Goal: Information Seeking & Learning: Understand process/instructions

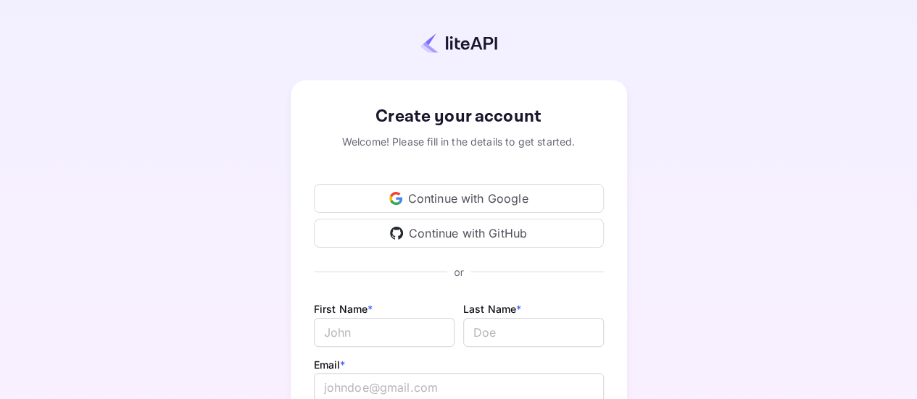
click at [514, 202] on div "Continue with Google" at bounding box center [459, 198] width 290 height 29
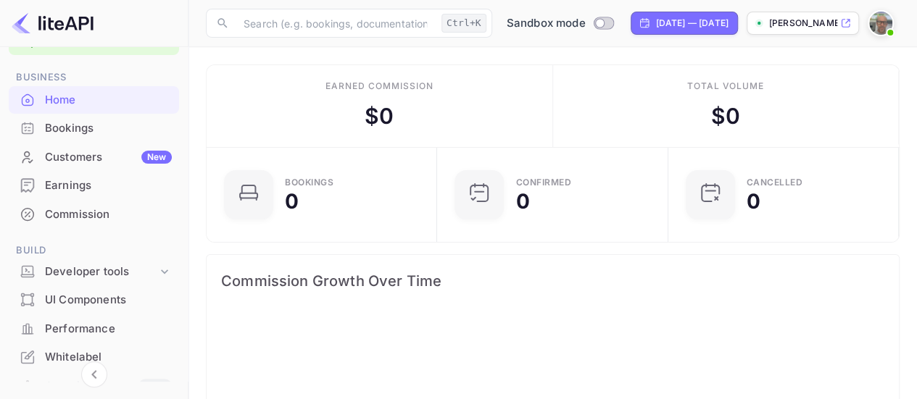
scroll to position [9, 0]
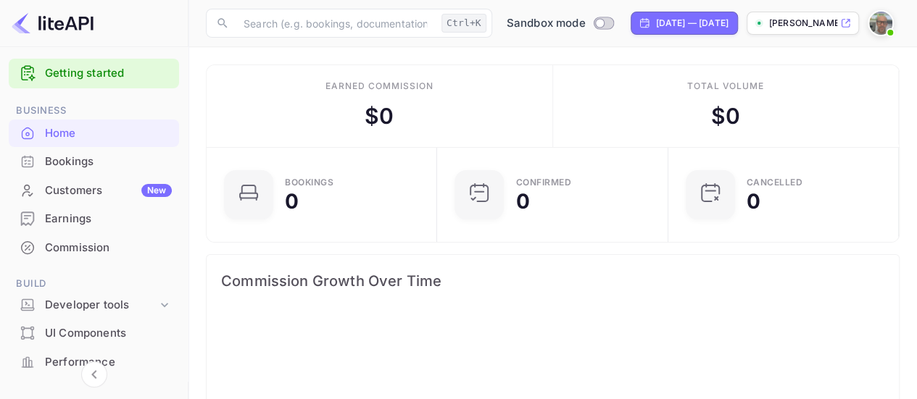
click at [96, 76] on link "Getting started" at bounding box center [108, 73] width 127 height 17
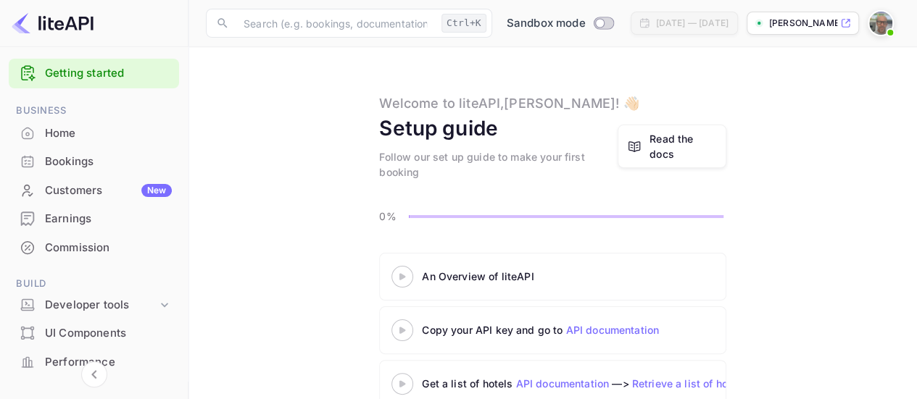
click at [672, 149] on div "Read the docs" at bounding box center [682, 146] width 67 height 30
click at [50, 132] on div "Home" at bounding box center [108, 133] width 127 height 17
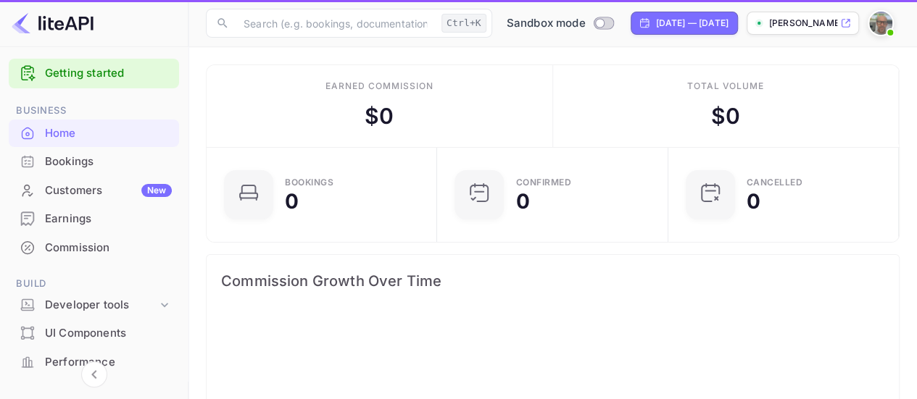
scroll to position [224, 212]
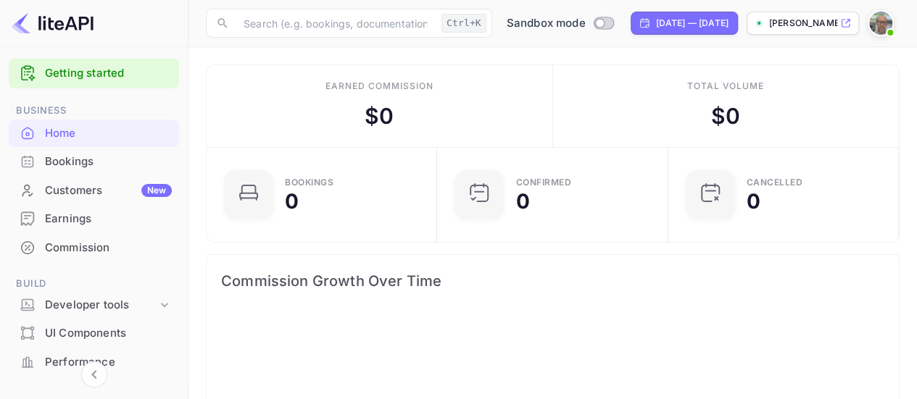
click at [128, 75] on link "Getting started" at bounding box center [108, 73] width 127 height 17
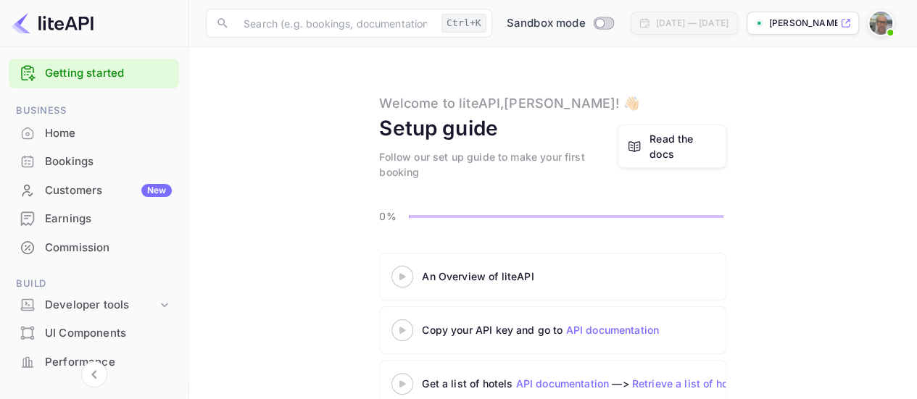
scroll to position [72, 0]
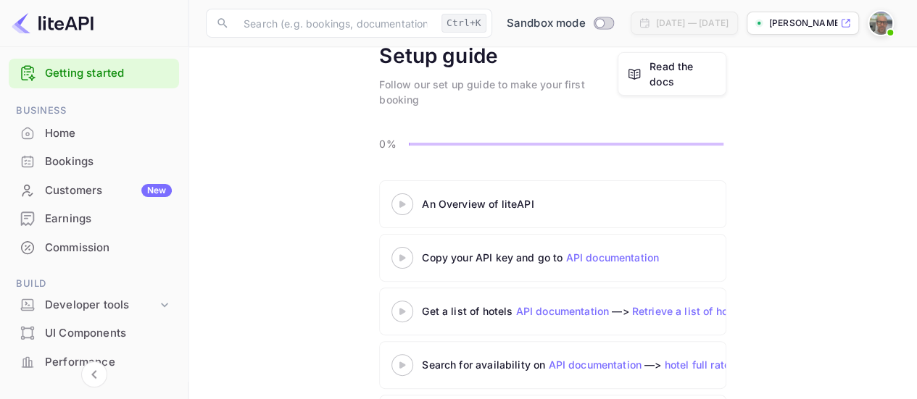
click at [404, 205] on icon at bounding box center [402, 204] width 51 height 7
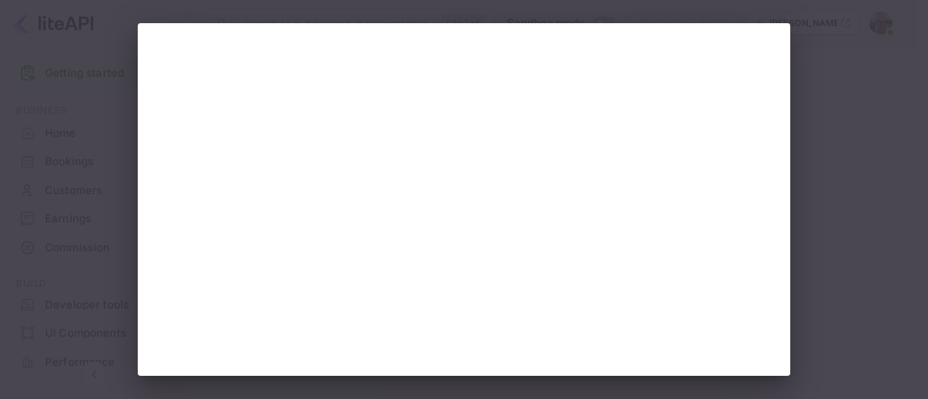
click at [822, 113] on div at bounding box center [464, 199] width 928 height 399
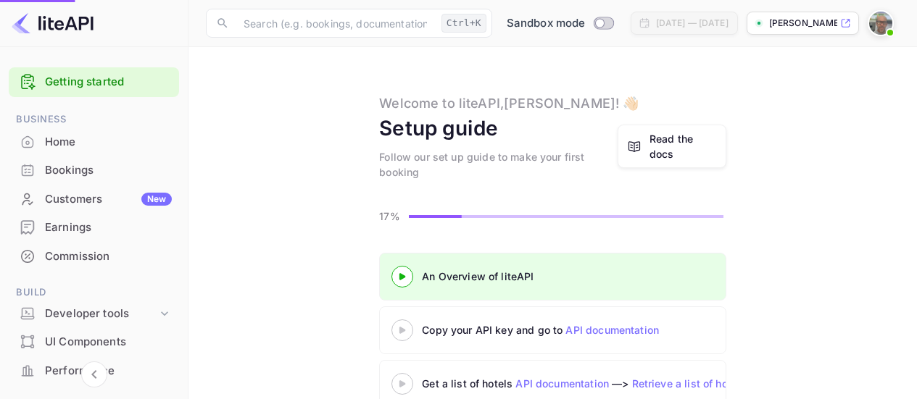
click at [470, 323] on div "Copy your API key and go to API documentation" at bounding box center [603, 330] width 362 height 15
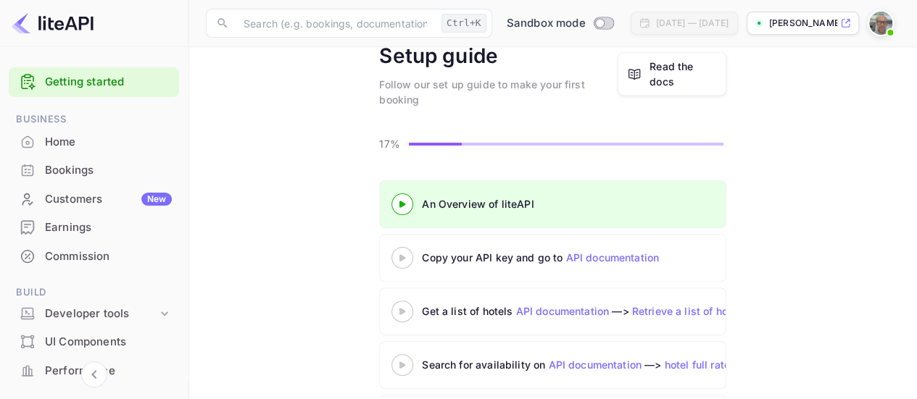
click at [404, 256] on icon at bounding box center [402, 257] width 51 height 7
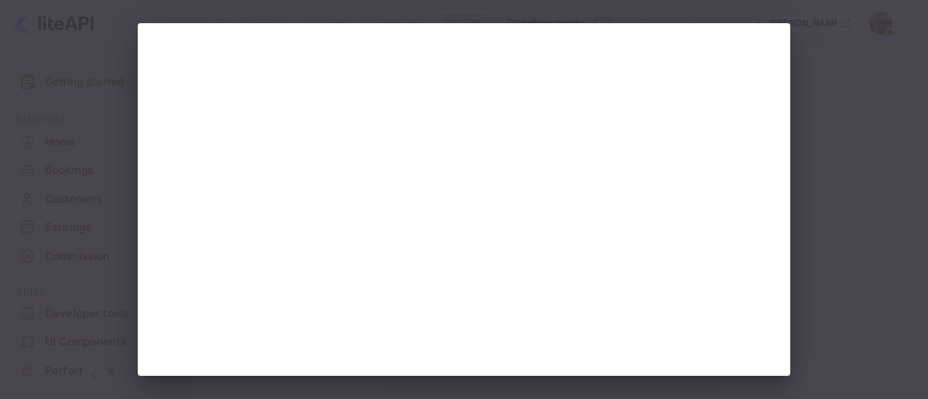
click at [822, 130] on div at bounding box center [464, 199] width 928 height 399
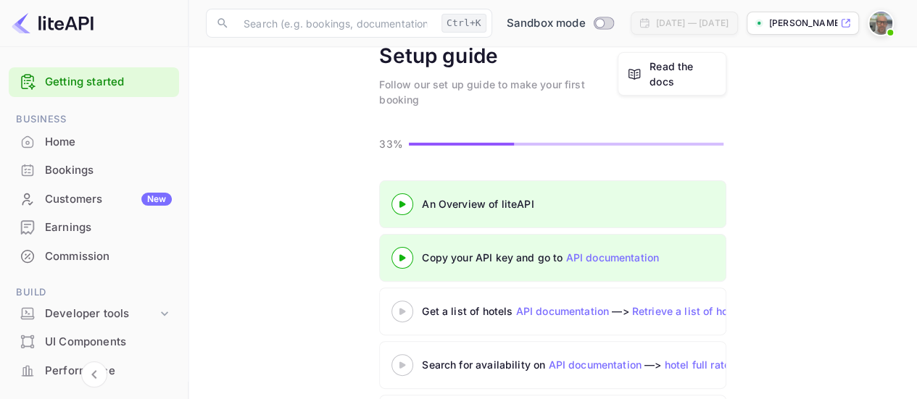
click at [402, 312] on icon at bounding box center [402, 311] width 51 height 7
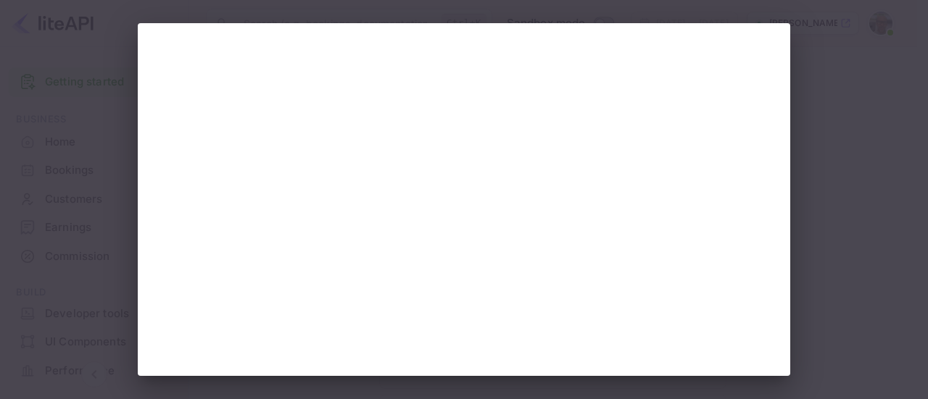
click at [768, 88] on div at bounding box center [464, 199] width 652 height 353
click at [763, 56] on div at bounding box center [464, 199] width 652 height 353
click at [806, 57] on div at bounding box center [464, 199] width 928 height 399
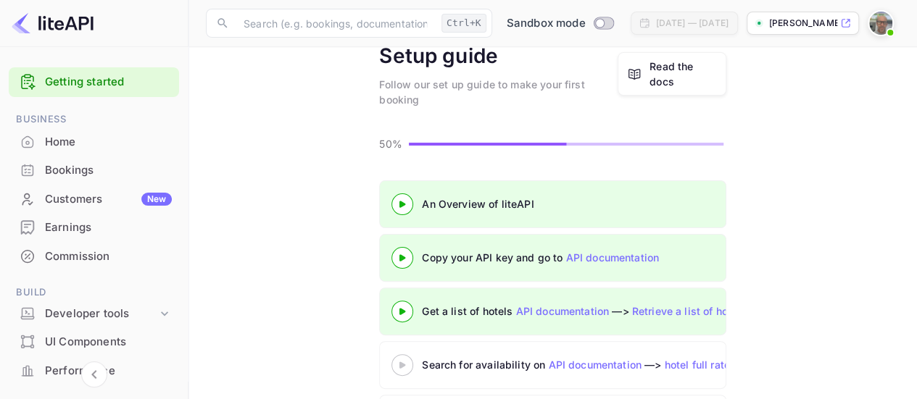
click at [402, 362] on icon at bounding box center [402, 365] width 51 height 7
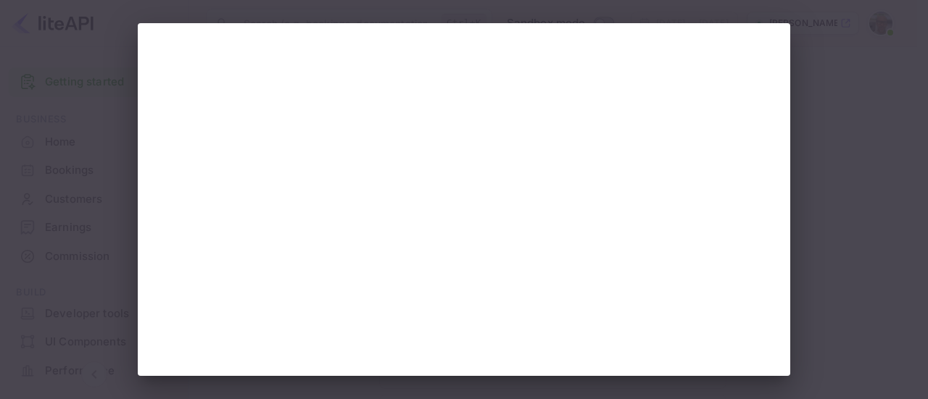
drag, startPoint x: 825, startPoint y: 243, endPoint x: 813, endPoint y: 233, distance: 15.4
click at [814, 233] on div at bounding box center [464, 199] width 928 height 399
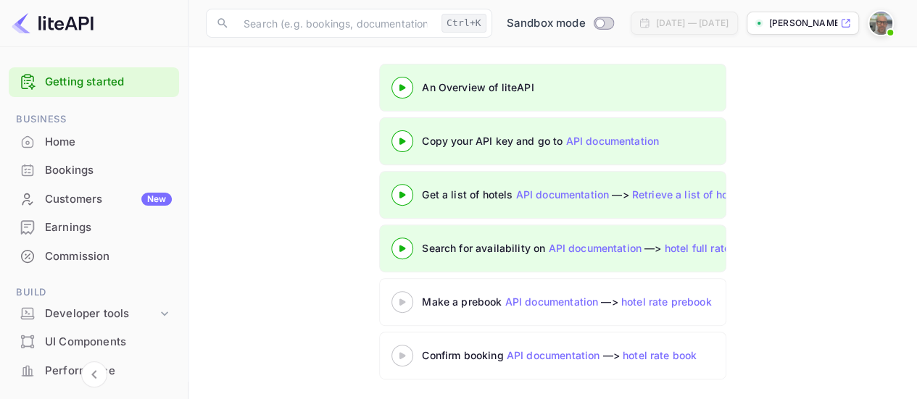
click at [465, 298] on div "Make a prebook API documentation —> hotel rate prebook" at bounding box center [603, 301] width 362 height 15
click at [398, 293] on div at bounding box center [402, 302] width 51 height 18
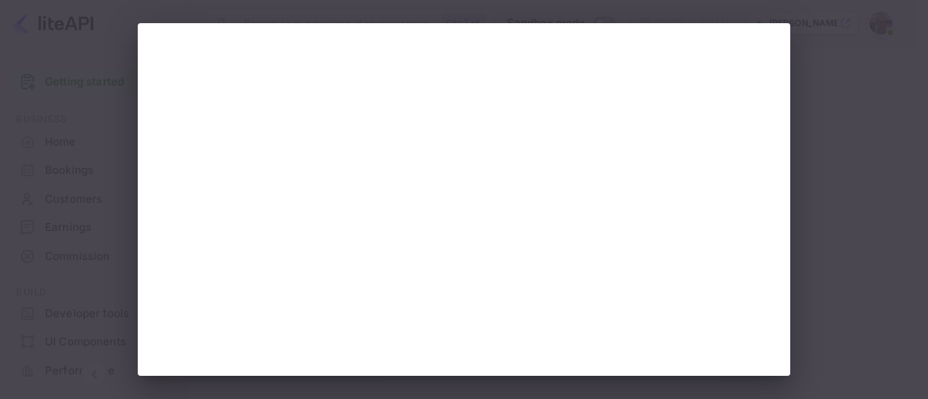
click at [815, 275] on div at bounding box center [464, 199] width 928 height 399
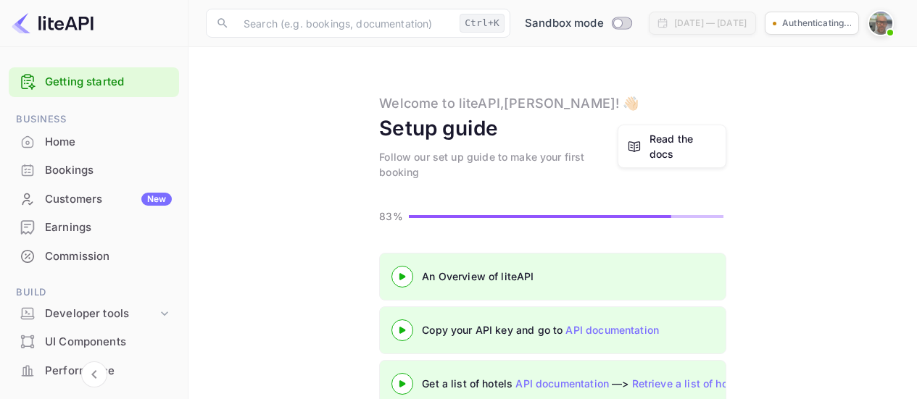
drag, startPoint x: 400, startPoint y: 356, endPoint x: 392, endPoint y: 352, distance: 9.1
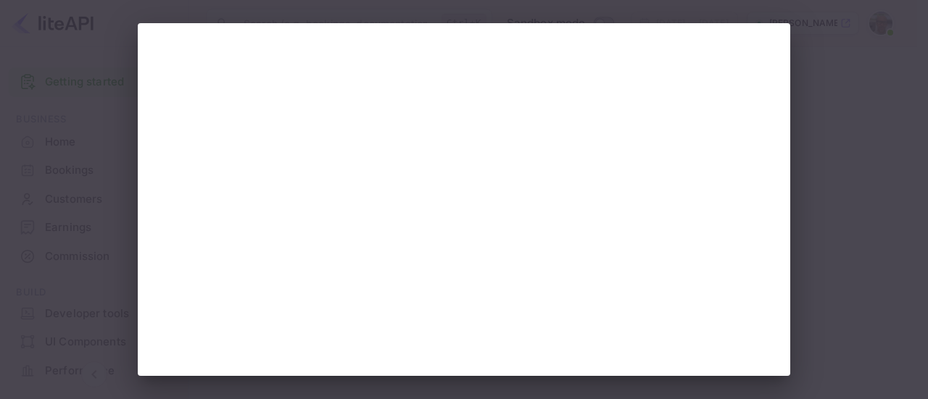
click at [891, 162] on div at bounding box center [464, 199] width 928 height 399
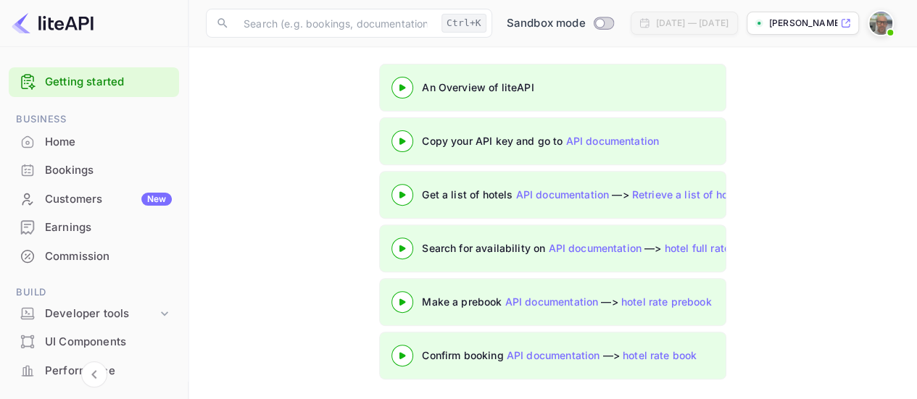
click at [91, 143] on div "Home" at bounding box center [108, 142] width 127 height 17
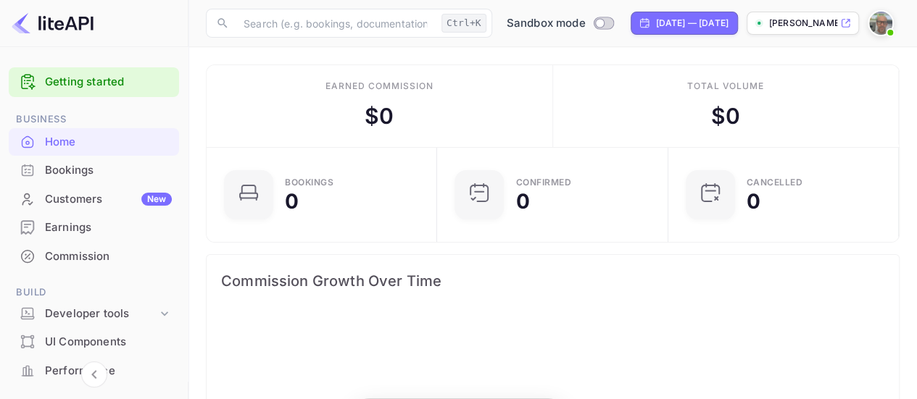
scroll to position [224, 212]
click at [84, 174] on div "Bookings" at bounding box center [108, 170] width 127 height 17
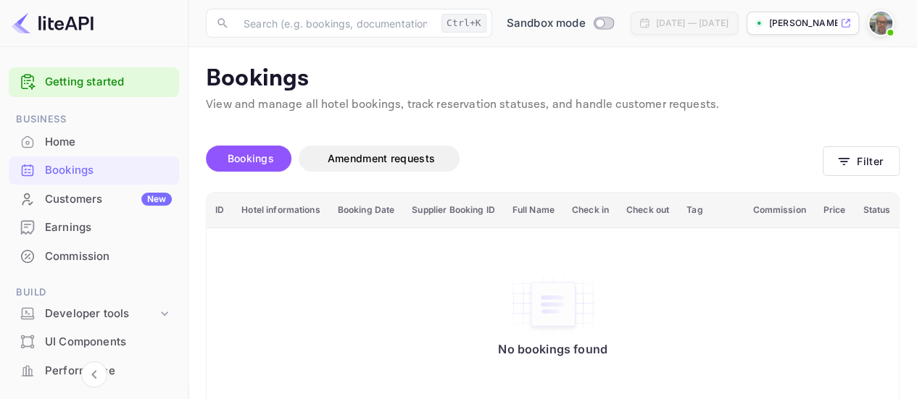
click at [70, 146] on div "Home" at bounding box center [108, 142] width 127 height 17
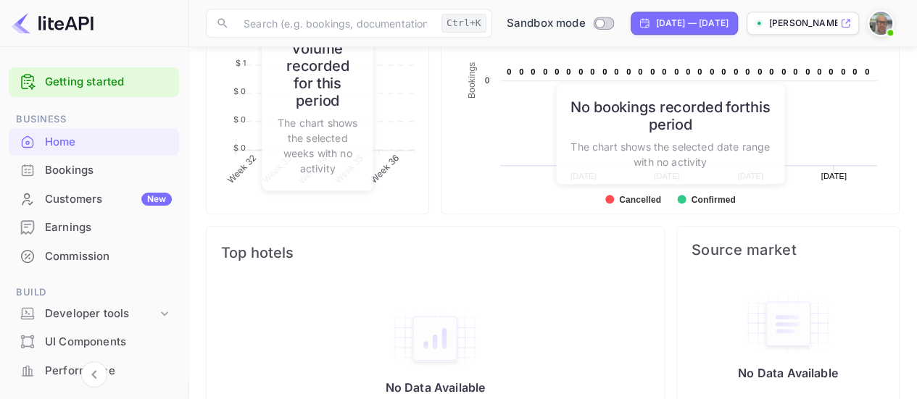
scroll to position [706, 0]
